Goal: Task Accomplishment & Management: Use online tool/utility

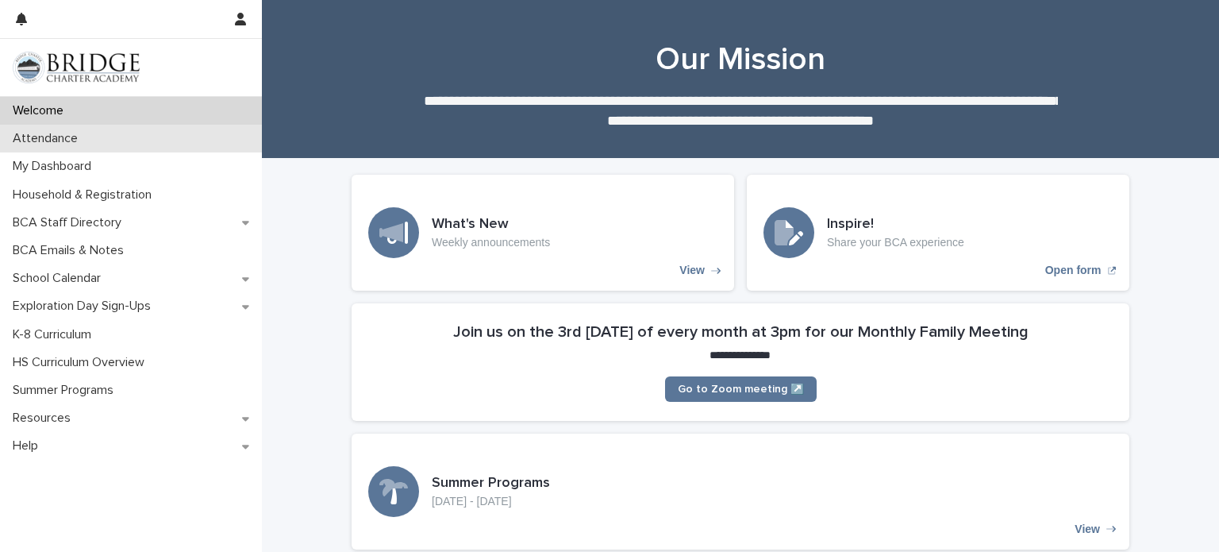
click at [86, 131] on p "Attendance" at bounding box center [48, 138] width 84 height 15
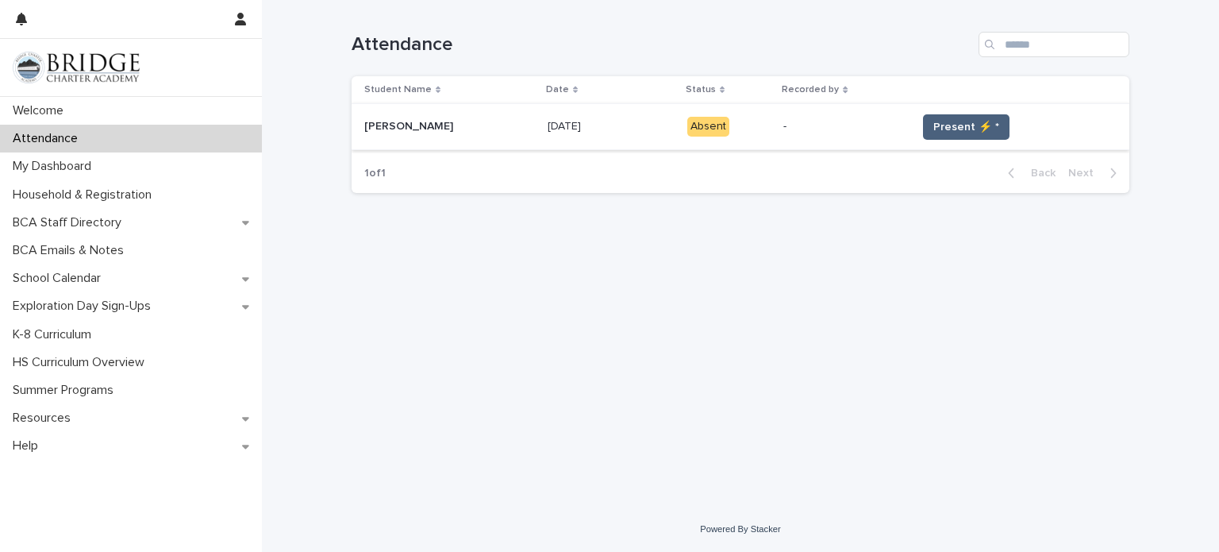
click at [938, 121] on span "Present ⚡ *" at bounding box center [966, 127] width 66 height 16
